Goal: Transaction & Acquisition: Purchase product/service

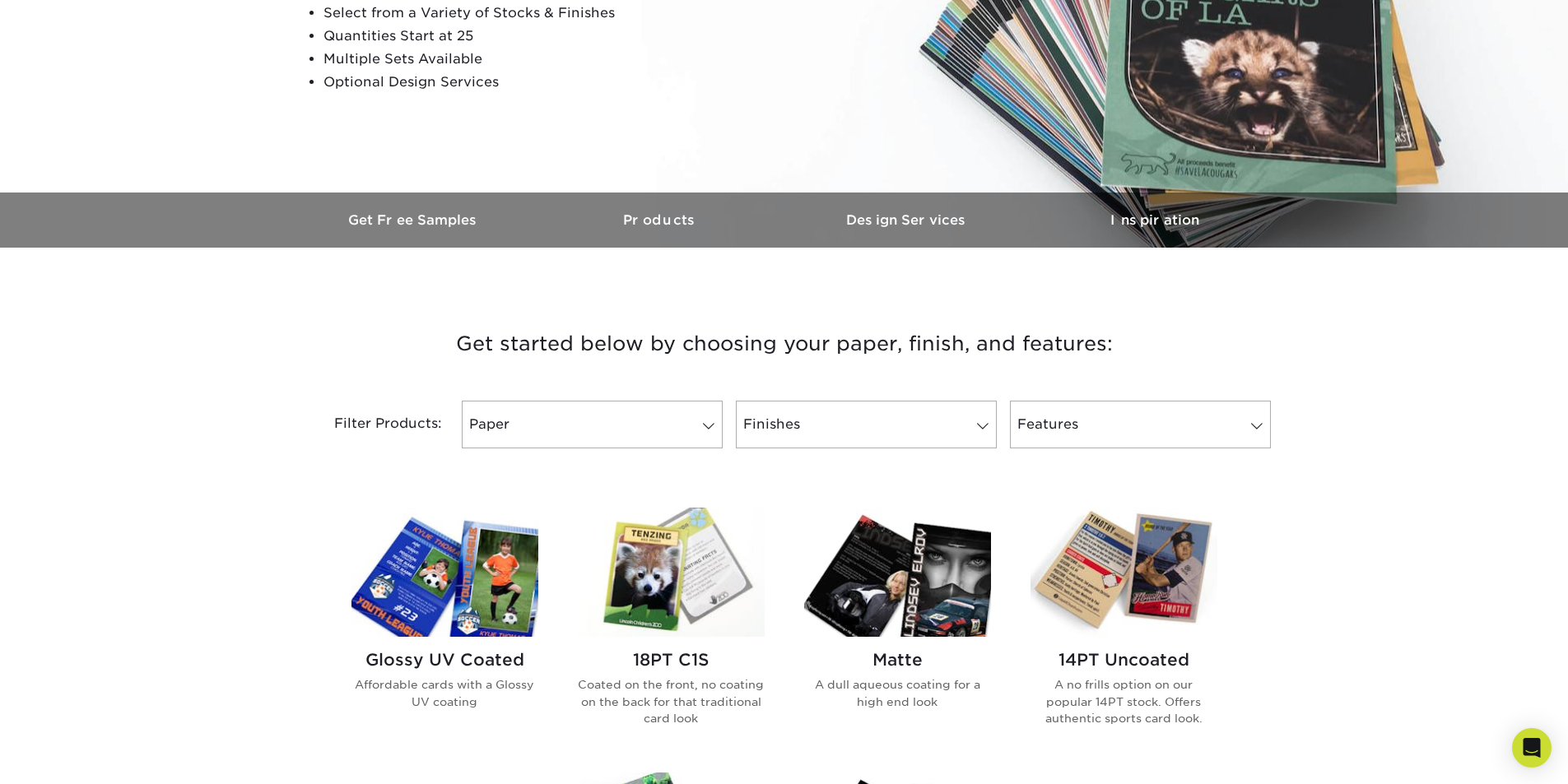
scroll to position [329, 0]
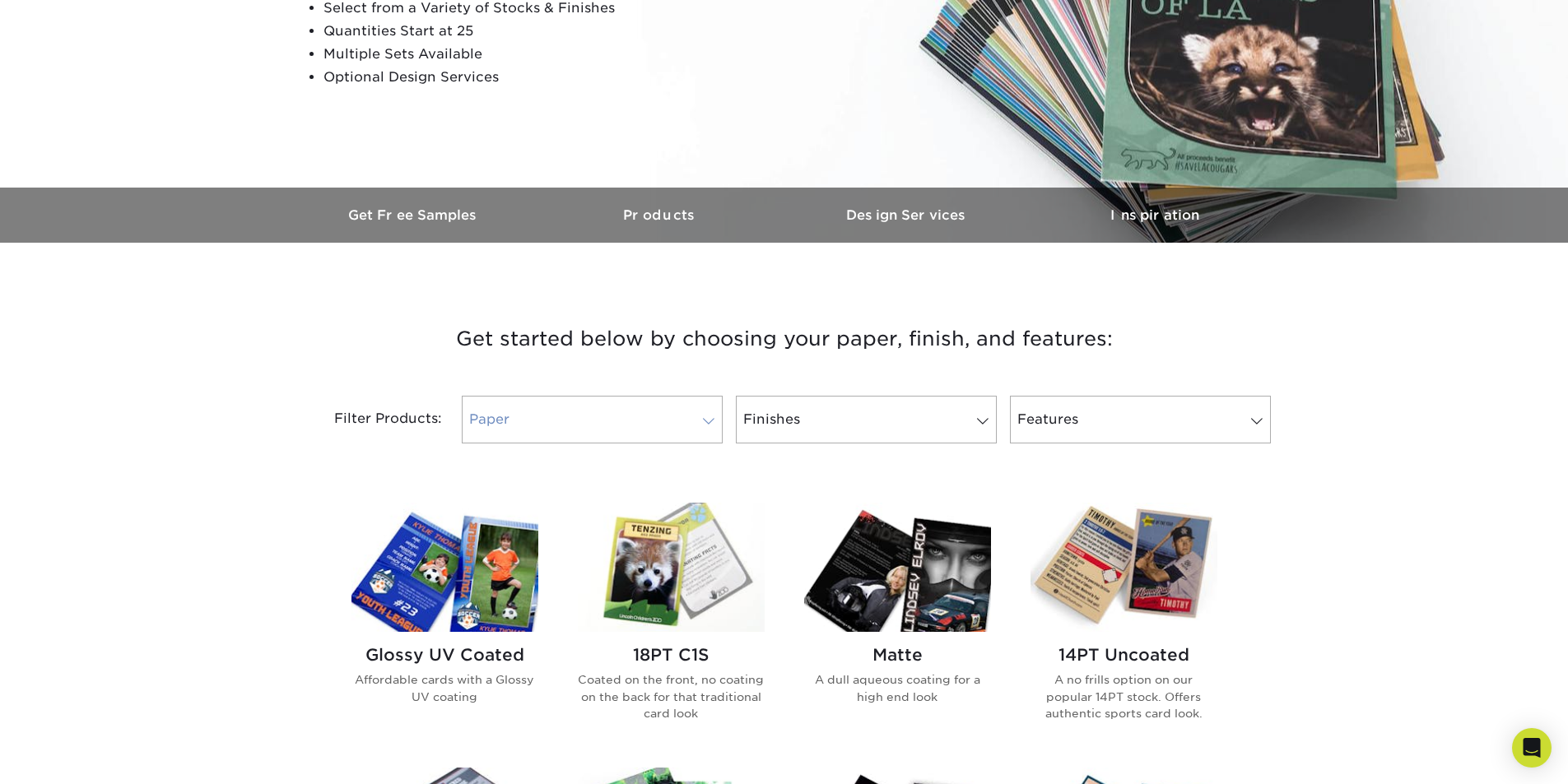
click at [615, 421] on link "Paper" at bounding box center [593, 419] width 261 height 48
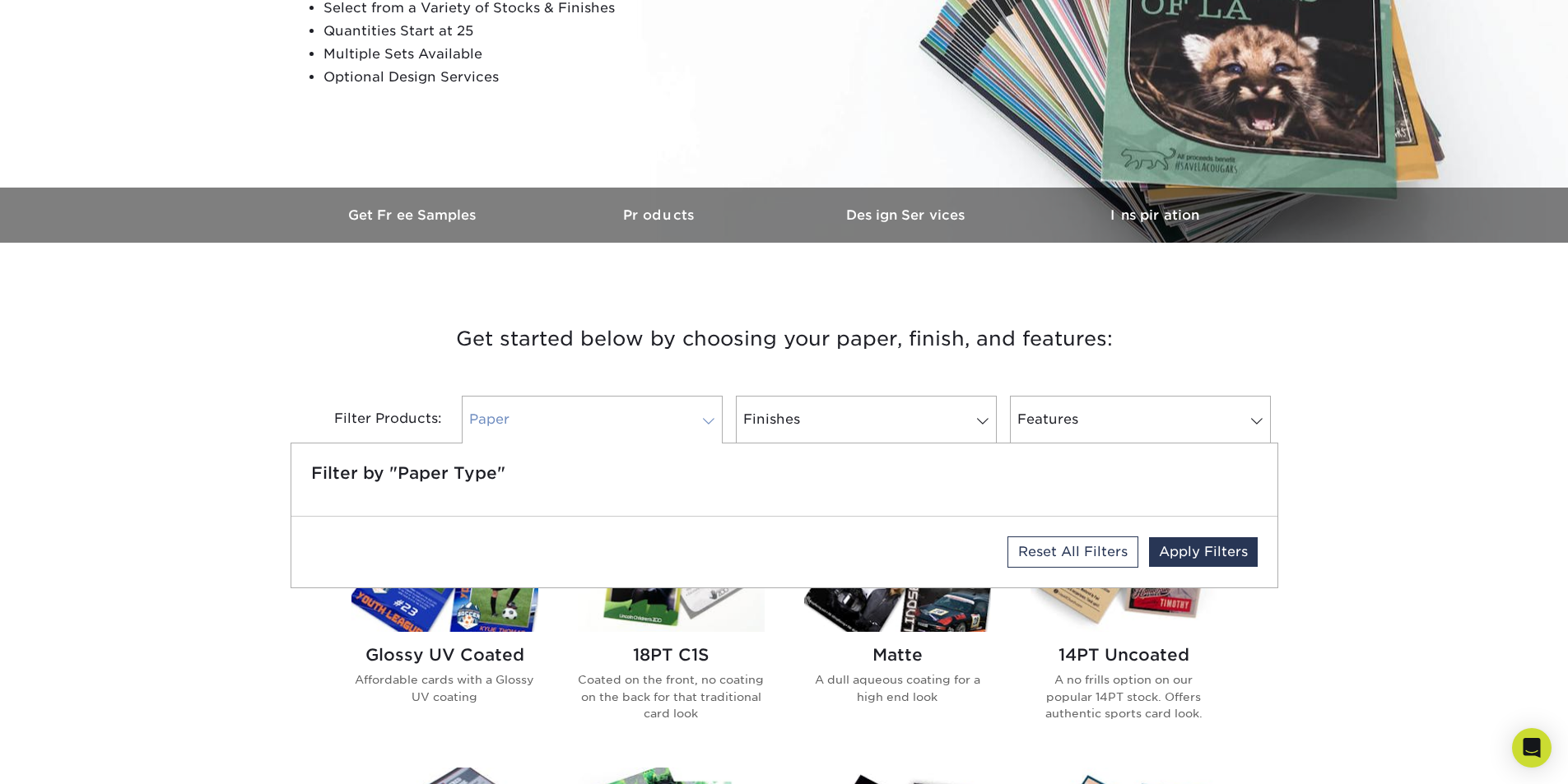
click at [626, 422] on link "Paper" at bounding box center [593, 419] width 261 height 48
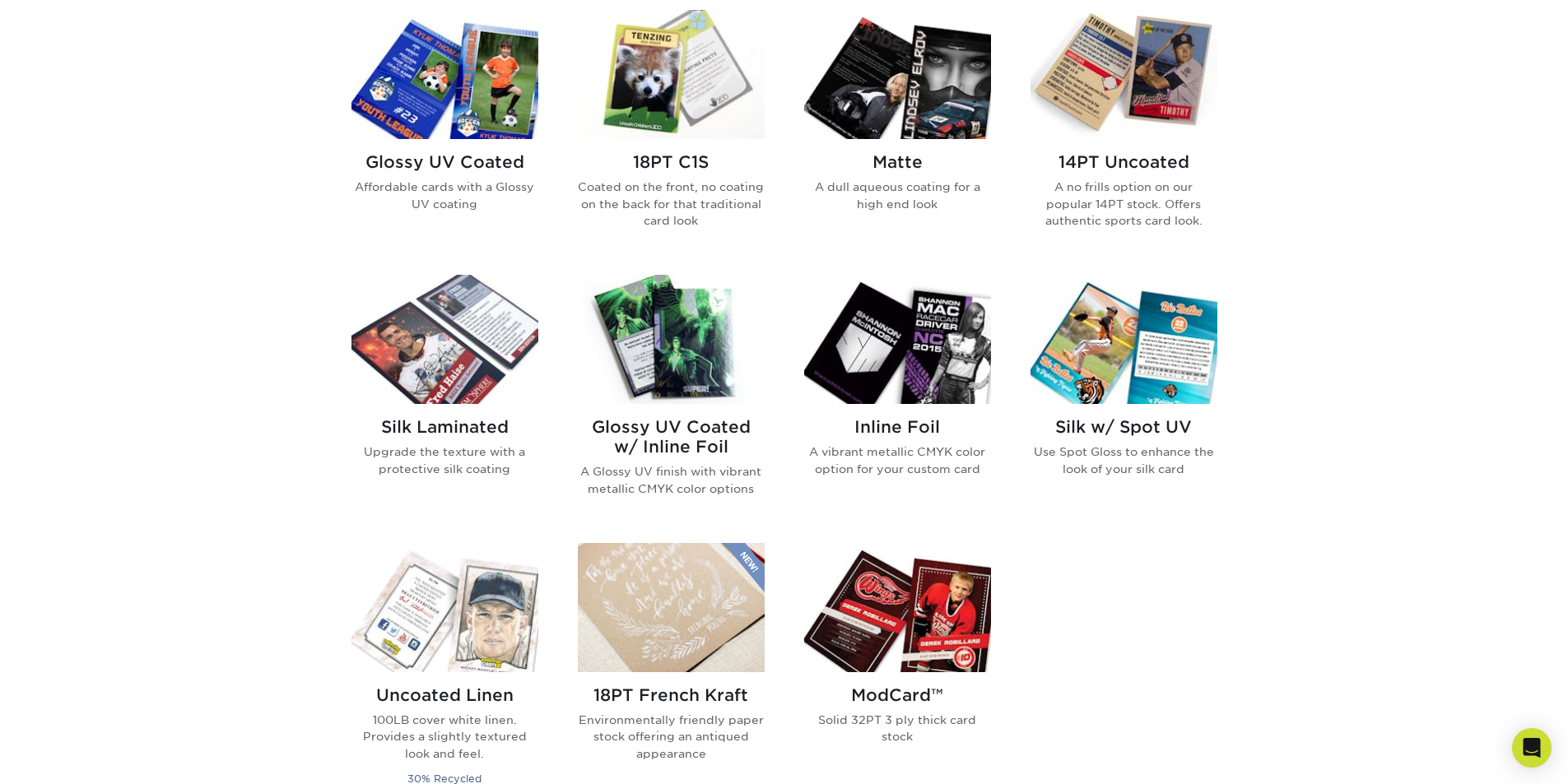
scroll to position [822, 0]
click at [666, 418] on h2 "Glossy UV Coated w/ Inline Foil" at bounding box center [671, 435] width 187 height 39
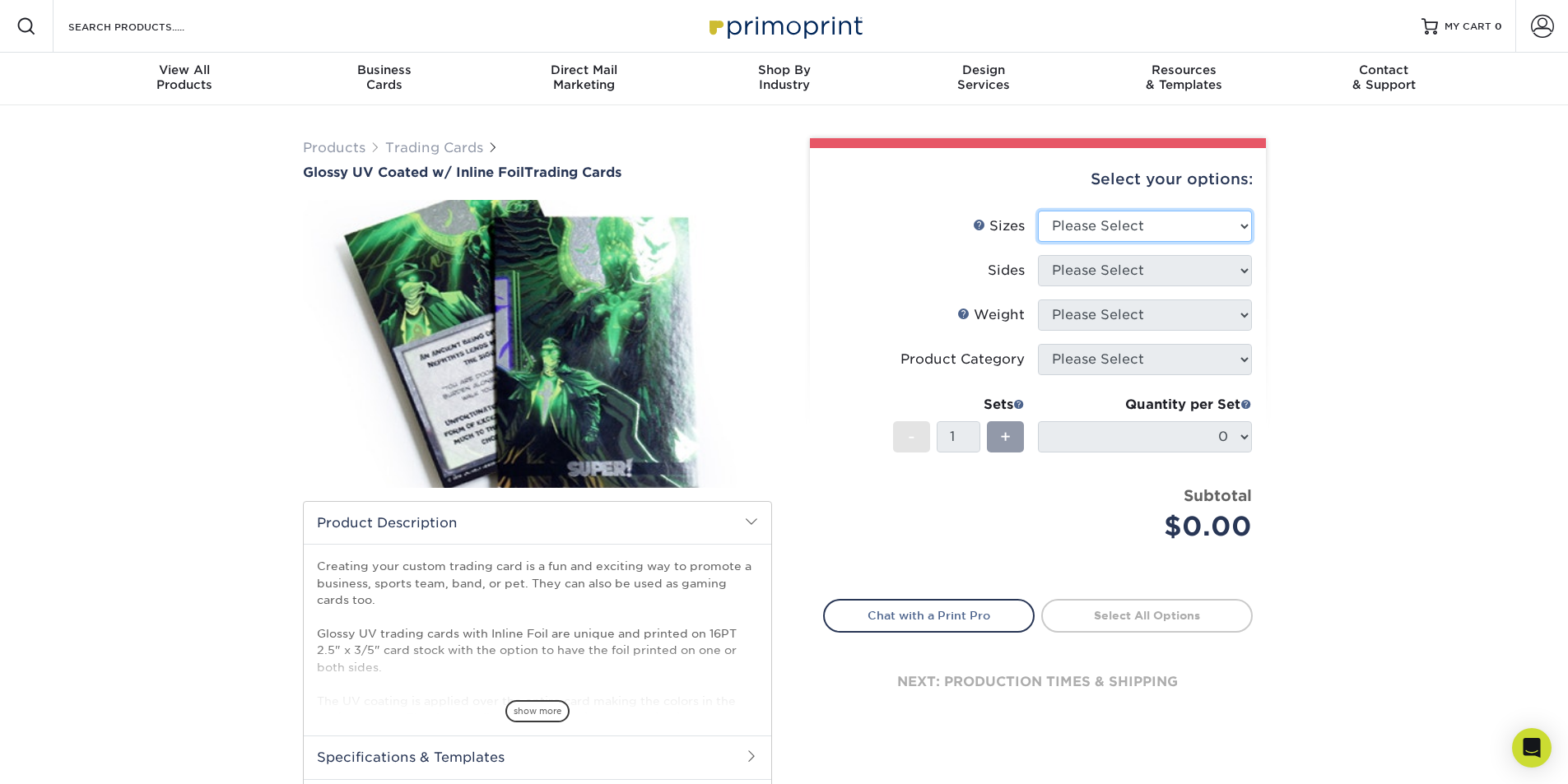
click at [1155, 227] on select "Please Select 2.5" x 3.5"" at bounding box center [1144, 226] width 214 height 32
select select "2.50x3.50"
click at [1038, 210] on select "Please Select 2.5" x 3.5"" at bounding box center [1144, 226] width 214 height 32
click at [1139, 273] on select "Please Select Print Both Sides - Foil Back Only Print Both Sides - Foil Both Si…" at bounding box center [1144, 270] width 214 height 32
select select "e9e9dfb3-fba1-4d60-972c-fd9ca5904d33"
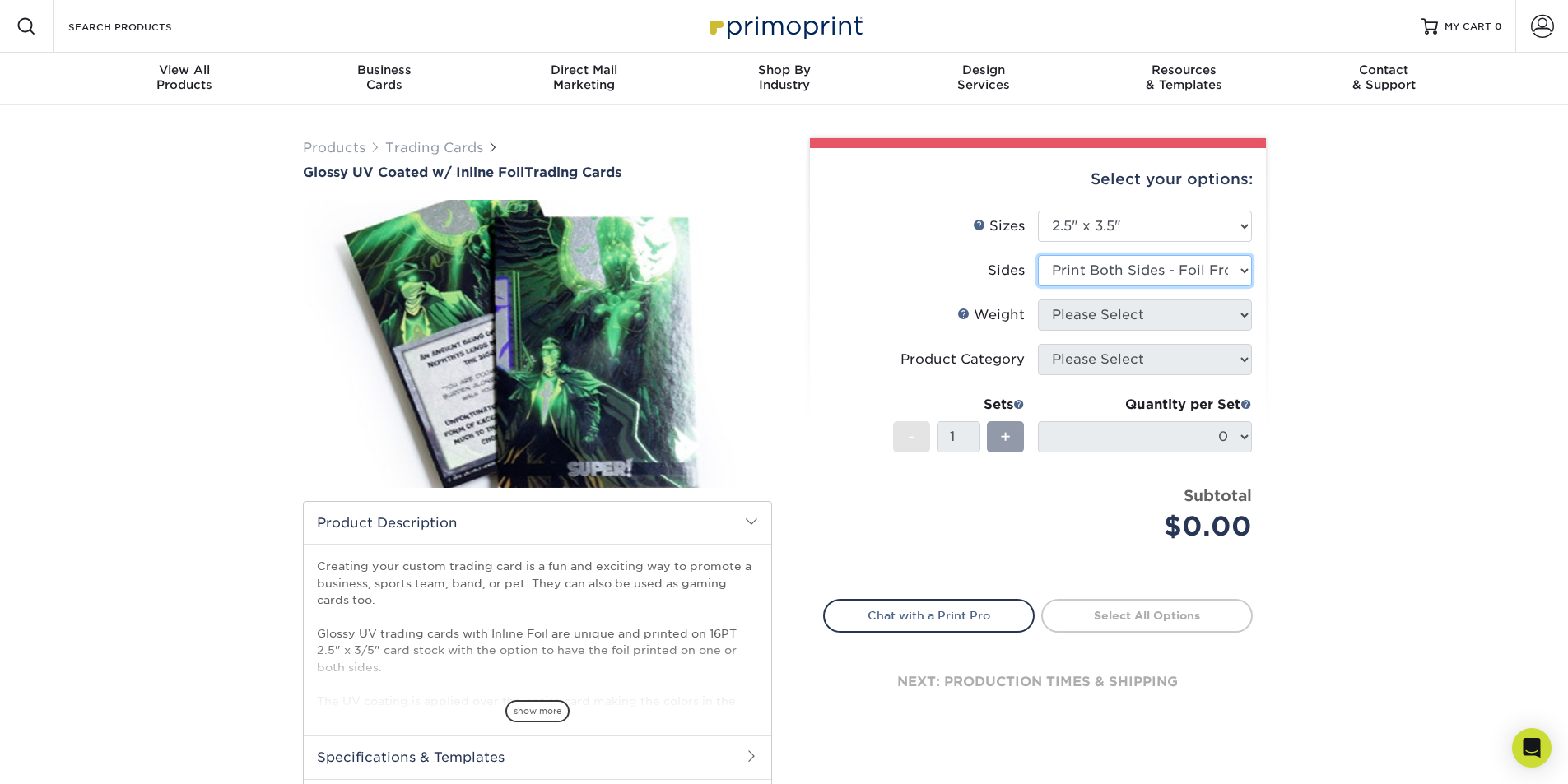
click at [1038, 255] on select "Please Select Print Both Sides - Foil Back Only Print Both Sides - Foil Both Si…" at bounding box center [1144, 270] width 214 height 32
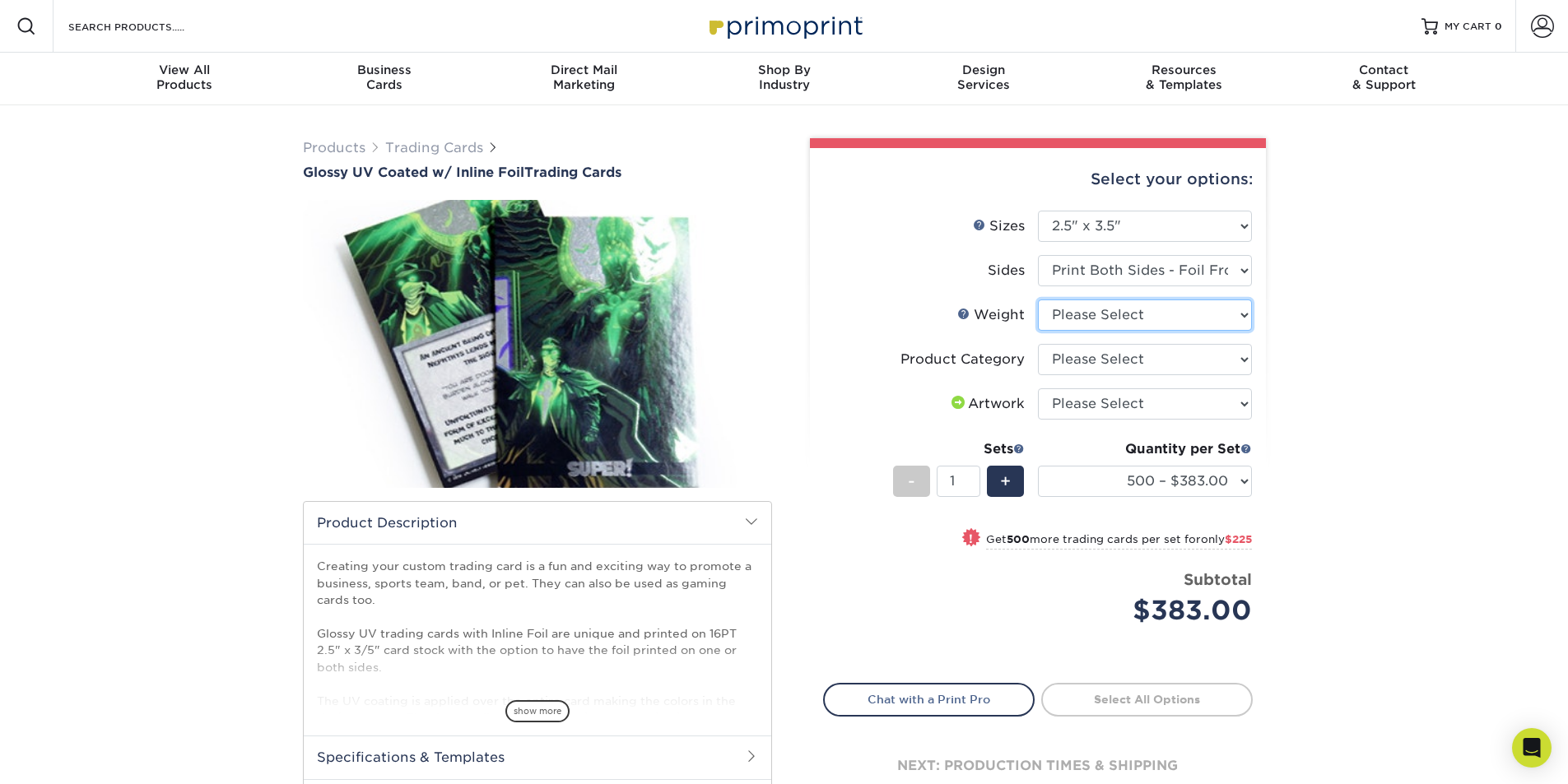
click at [1149, 317] on select "Please Select 16PT" at bounding box center [1144, 314] width 214 height 32
select select "16PT"
click at [1038, 299] on select "Please Select 16PT" at bounding box center [1144, 314] width 214 height 32
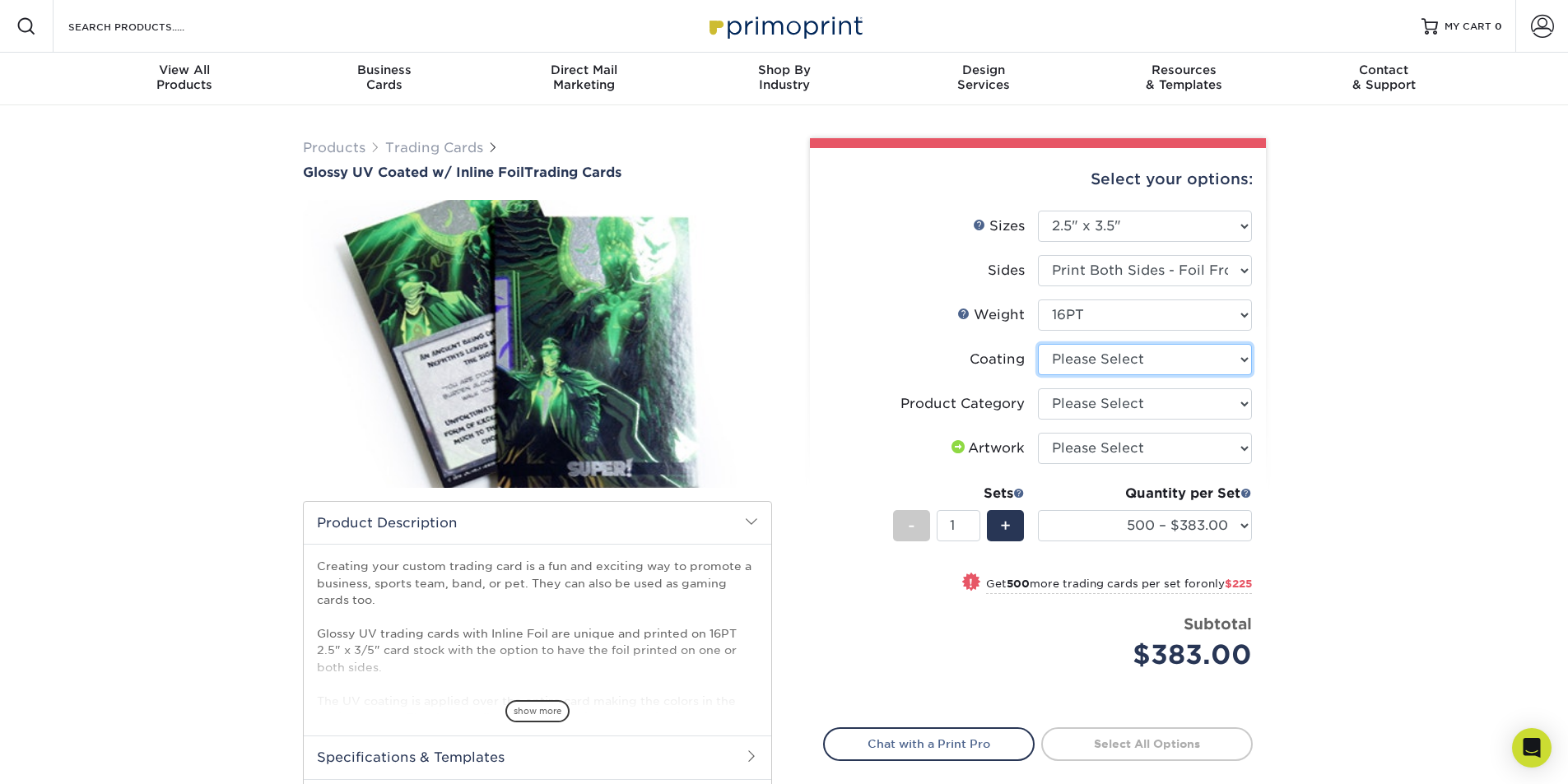
click at [1143, 360] on select at bounding box center [1144, 359] width 214 height 32
select select "ae367451-b2b8-45df-a344-0f05b6a12993"
click at [1038, 343] on select at bounding box center [1144, 359] width 214 height 32
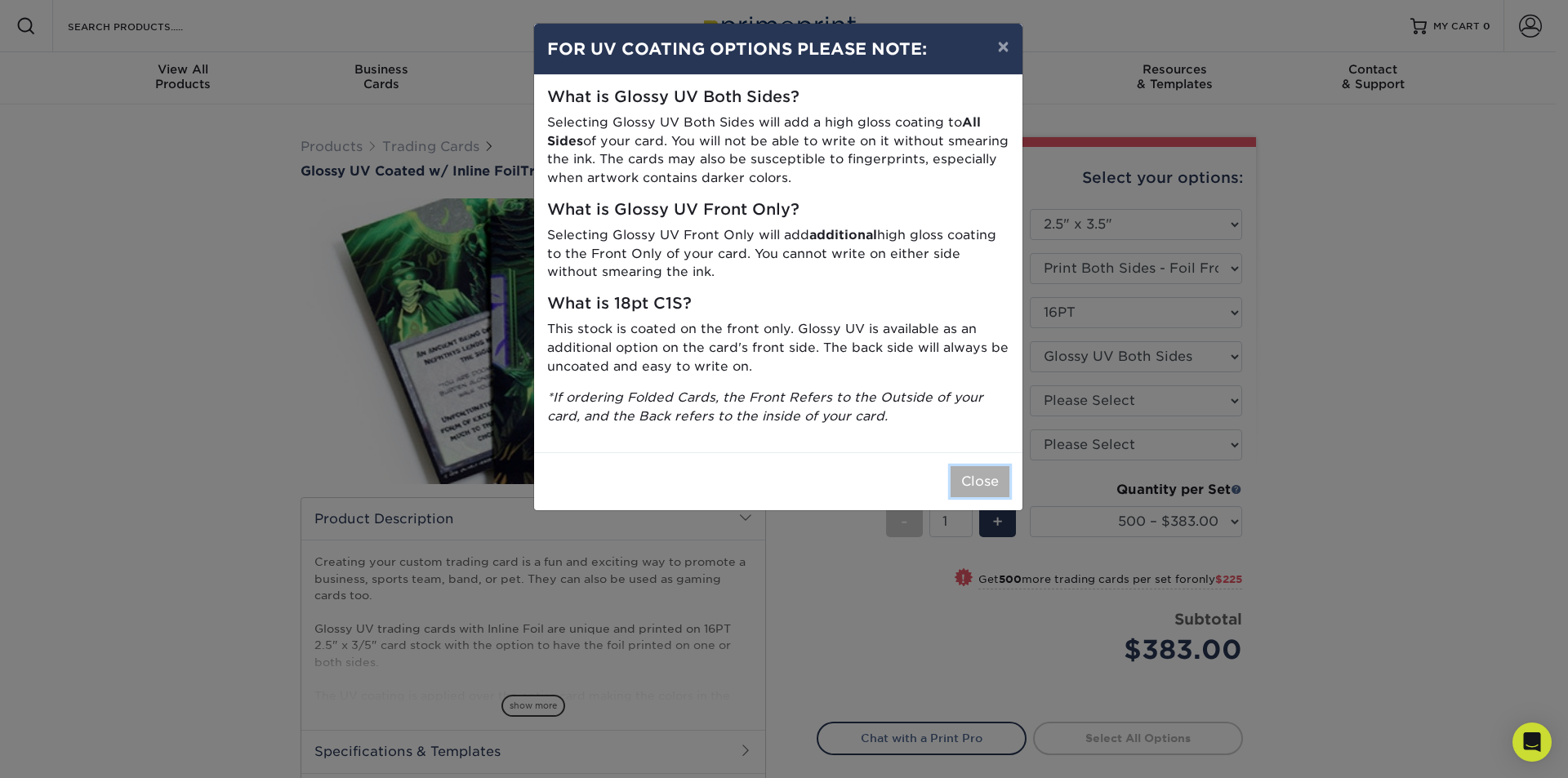
click at [997, 479] on button "Close" at bounding box center [980, 481] width 58 height 31
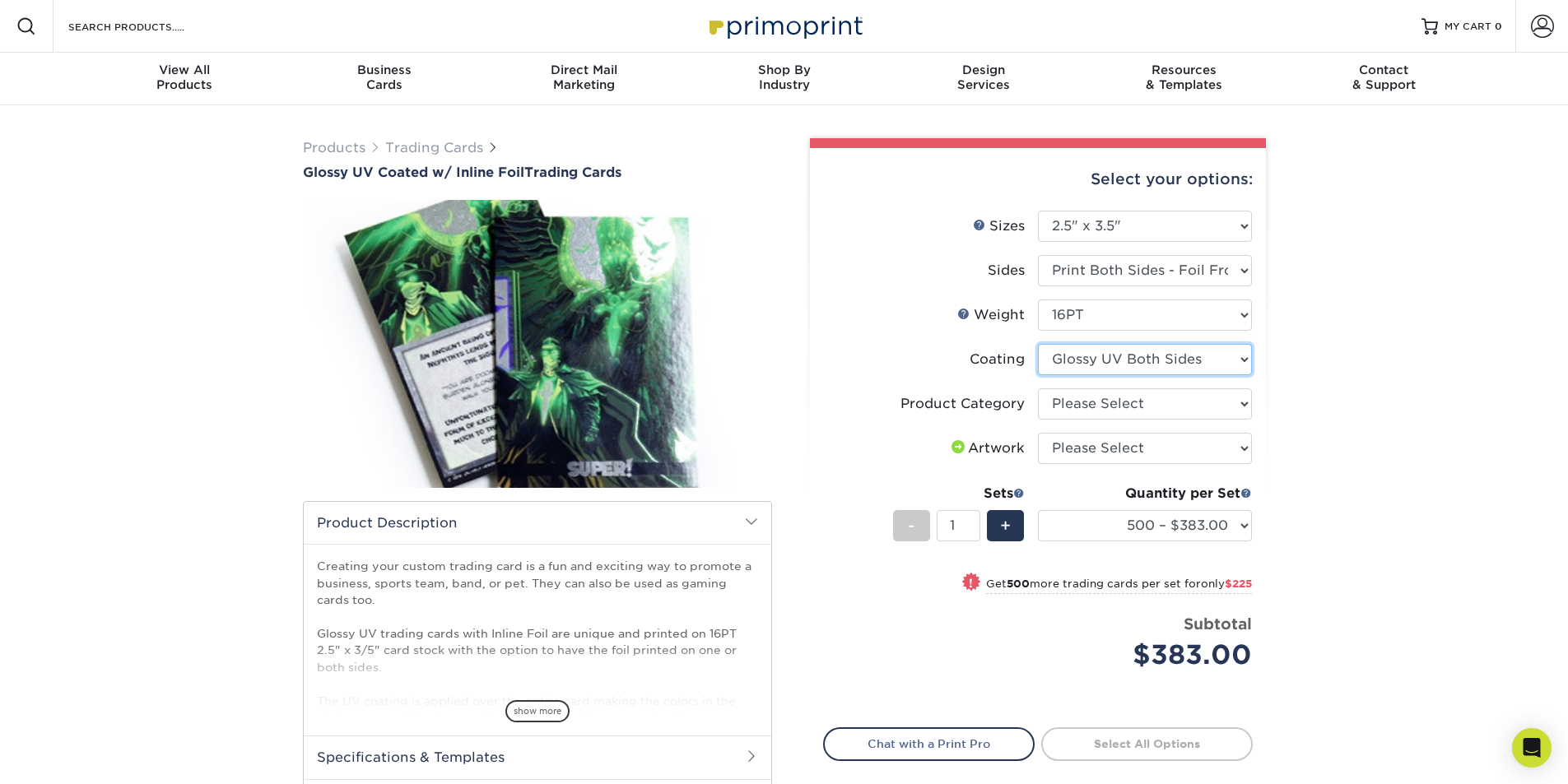
click at [1139, 356] on select at bounding box center [1144, 359] width 214 height 32
click at [1138, 356] on select at bounding box center [1144, 359] width 214 height 32
click at [1125, 407] on select "Please Select Trading Cards" at bounding box center [1144, 404] width 214 height 32
select select "c2f9bce9-36c2-409d-b101-c29d9d031e18"
click at [1038, 389] on select "Please Select Trading Cards" at bounding box center [1144, 404] width 214 height 32
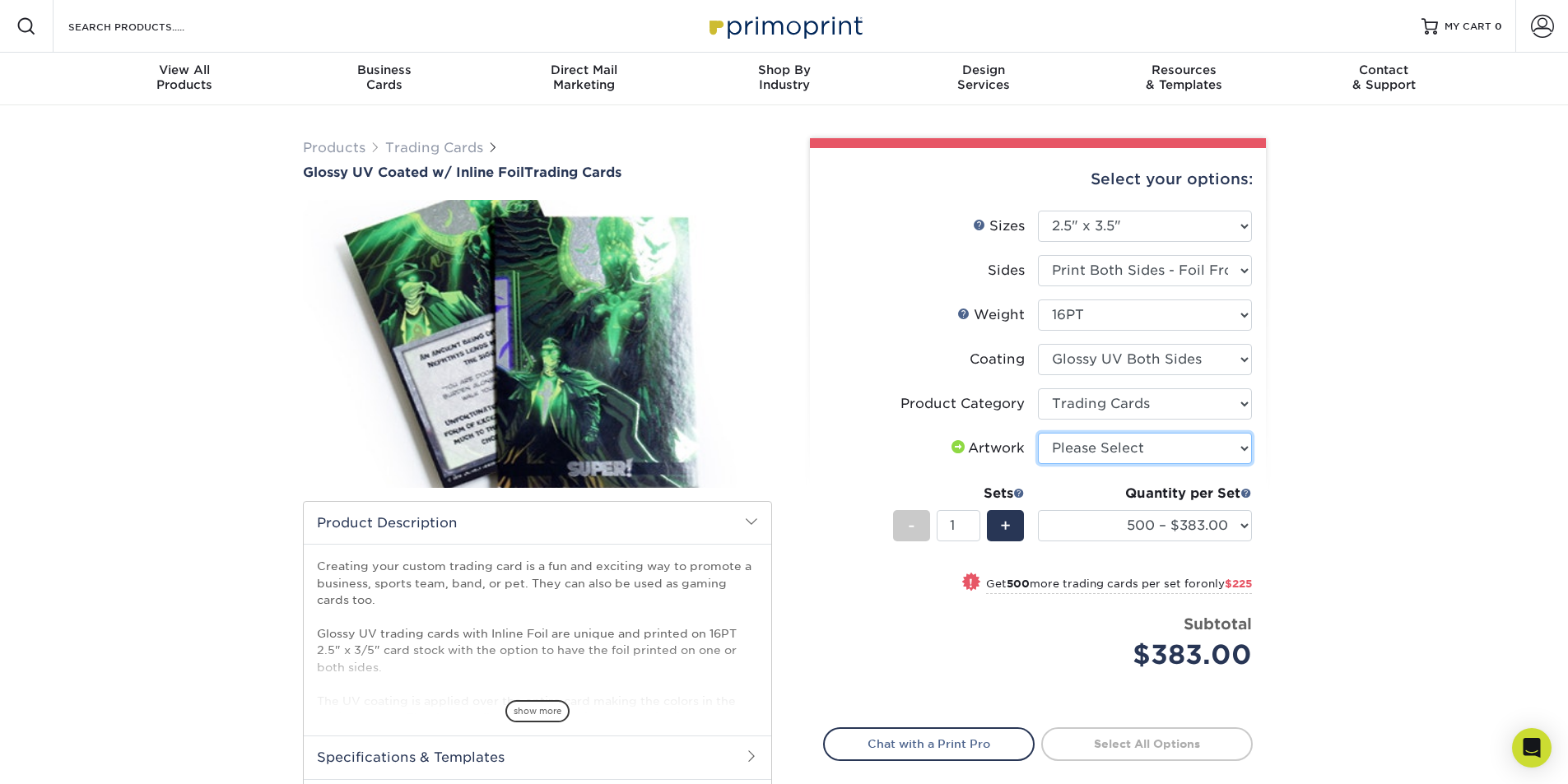
click at [1108, 443] on select "Please Select I will upload files I need a design - $100" at bounding box center [1144, 448] width 214 height 32
select select "upload"
click at [1038, 433] on select "Please Select I will upload files I need a design - $100" at bounding box center [1144, 448] width 214 height 32
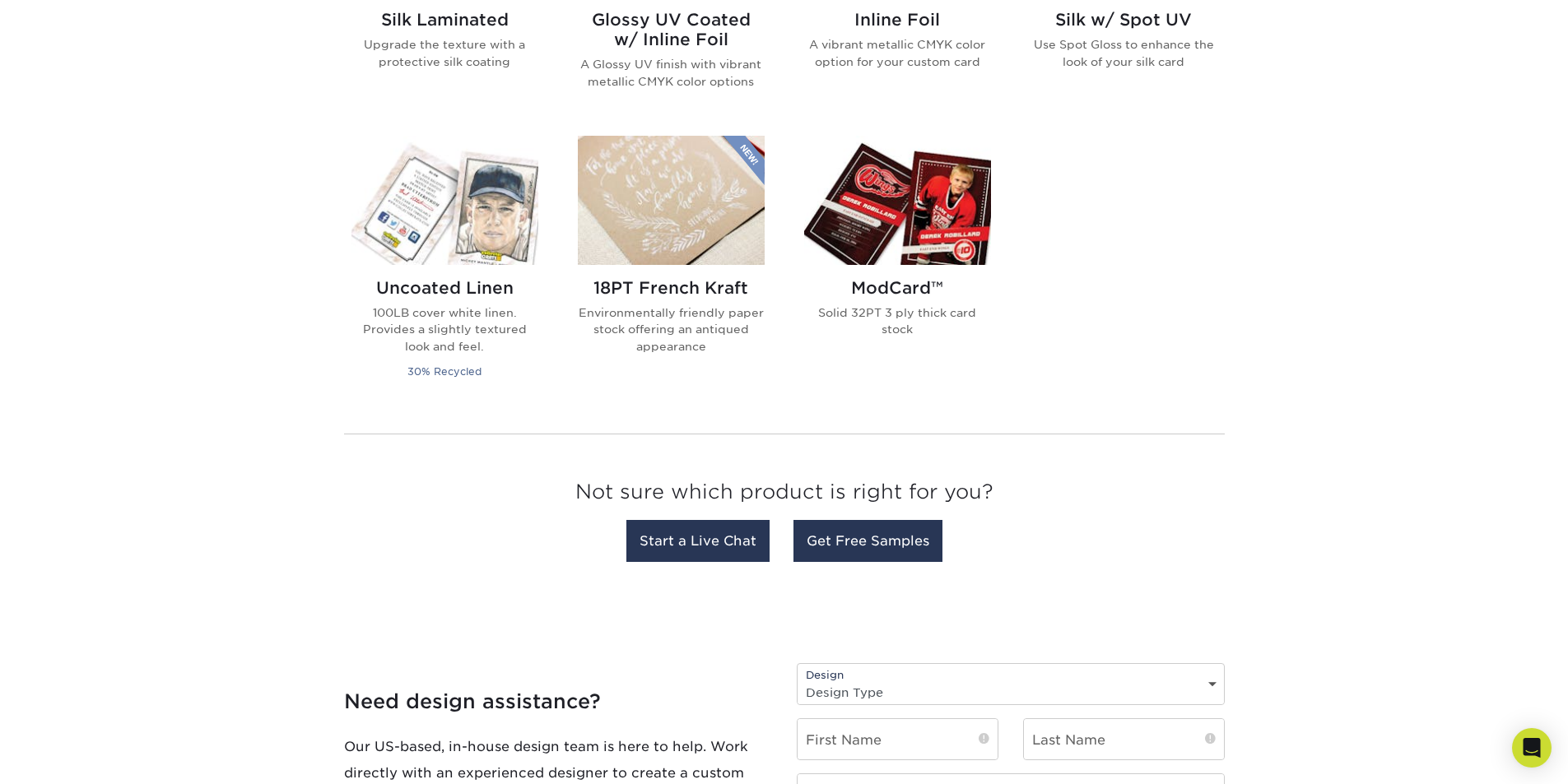
scroll to position [1234, 0]
